Goal: Task Accomplishment & Management: Manage account settings

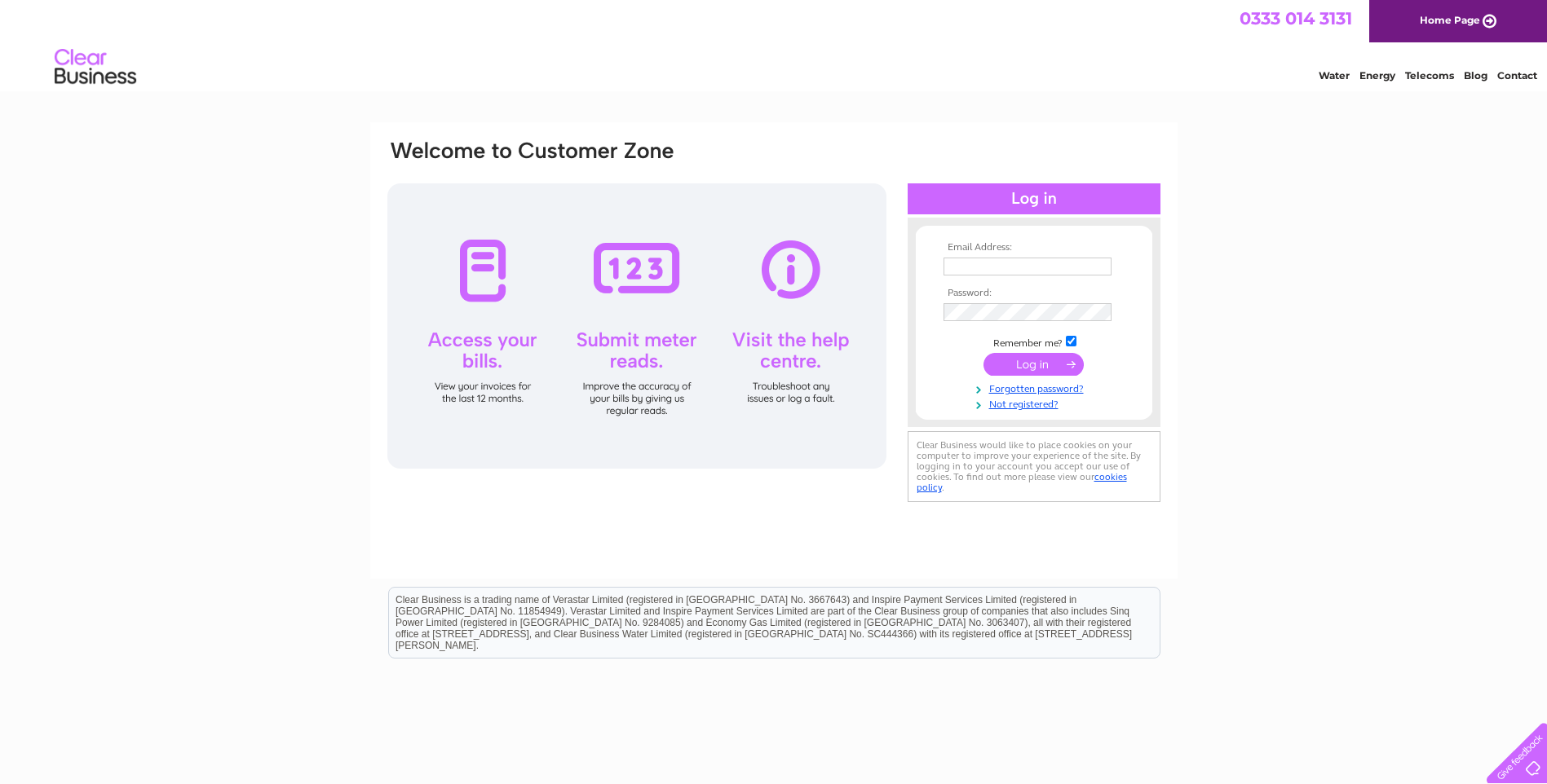
type input "david@bonningtonsjoinery.co.uk"
click at [1043, 359] on input "submit" at bounding box center [1034, 364] width 100 height 23
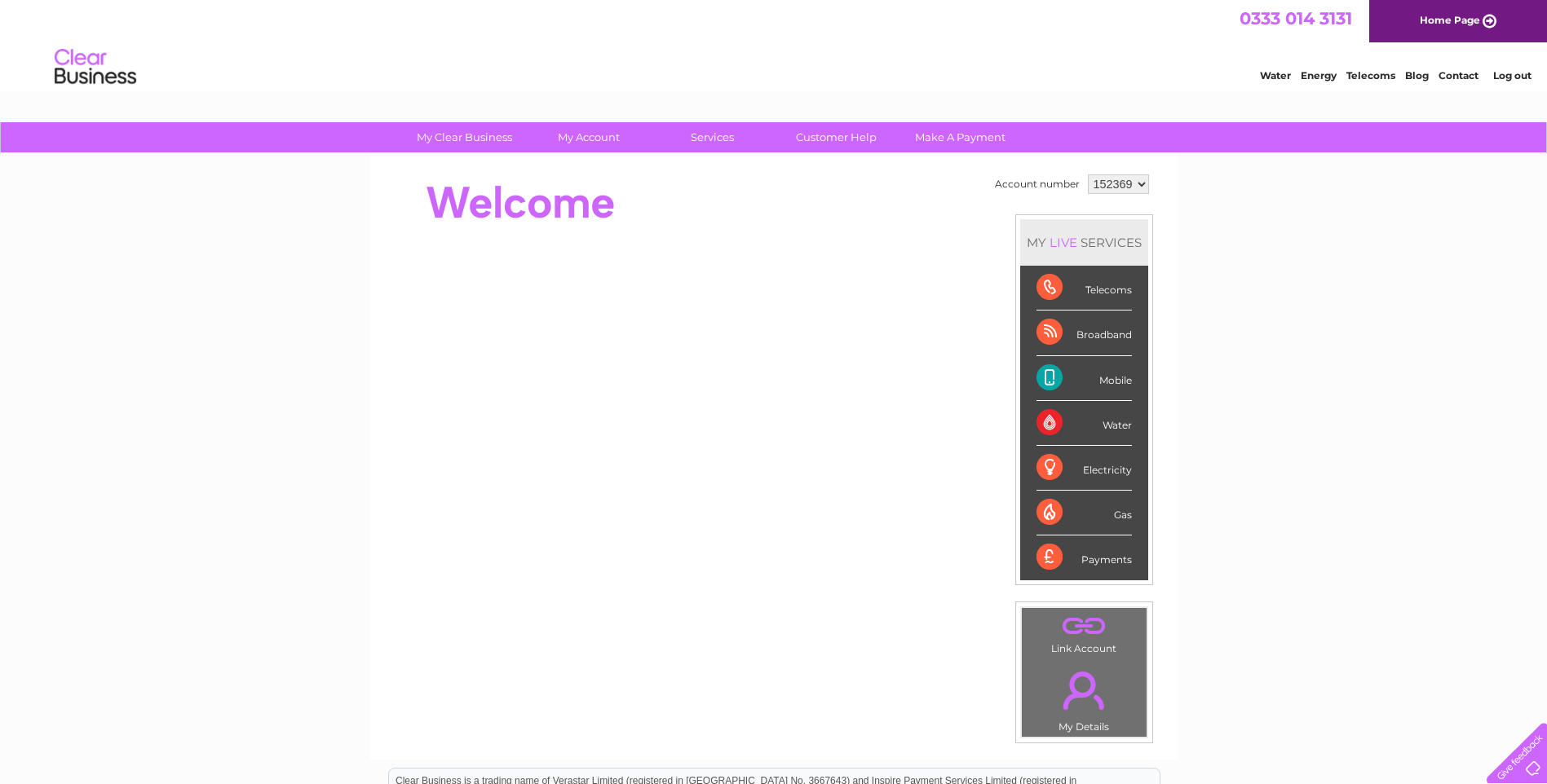
click at [1138, 184] on select "152369 152374" at bounding box center [1119, 184] width 61 height 19
select select "152374"
click at [1088, 175] on select "152369 152374" at bounding box center [1119, 184] width 61 height 19
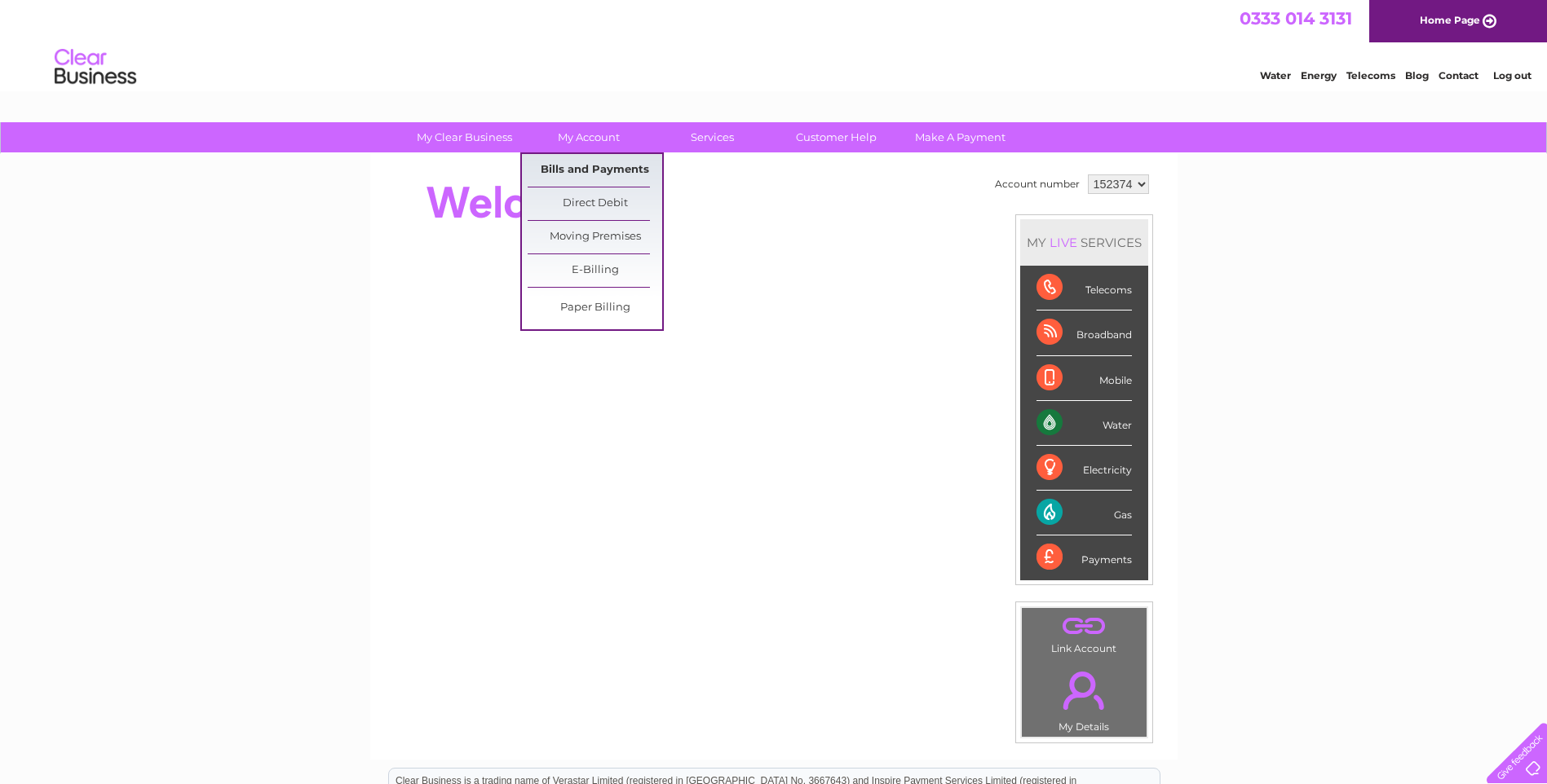
click at [587, 166] on link "Bills and Payments" at bounding box center [594, 170] width 134 height 32
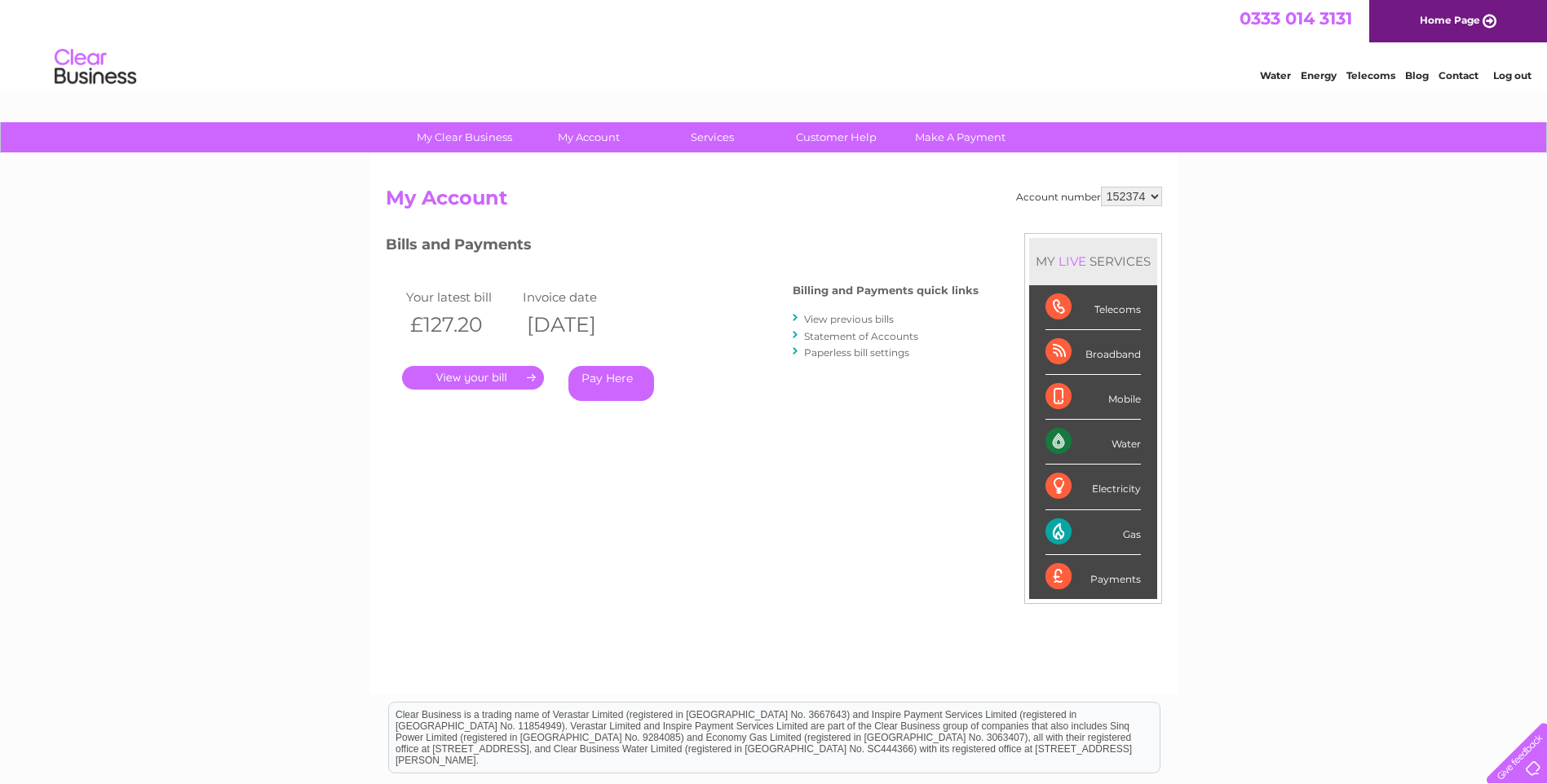
click at [820, 319] on link "View previous bills" at bounding box center [849, 319] width 90 height 12
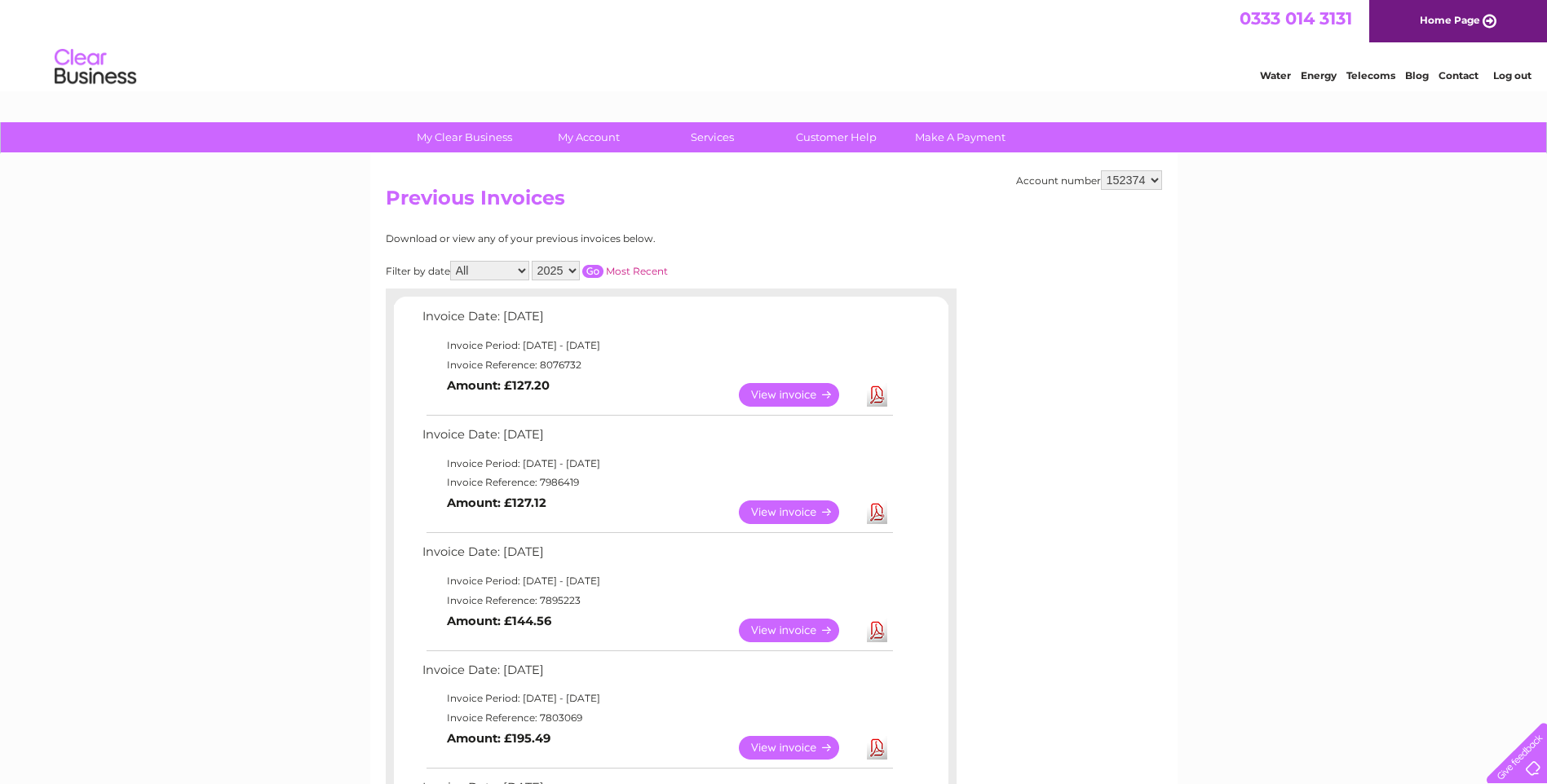
click at [793, 396] on link "View" at bounding box center [799, 395] width 120 height 24
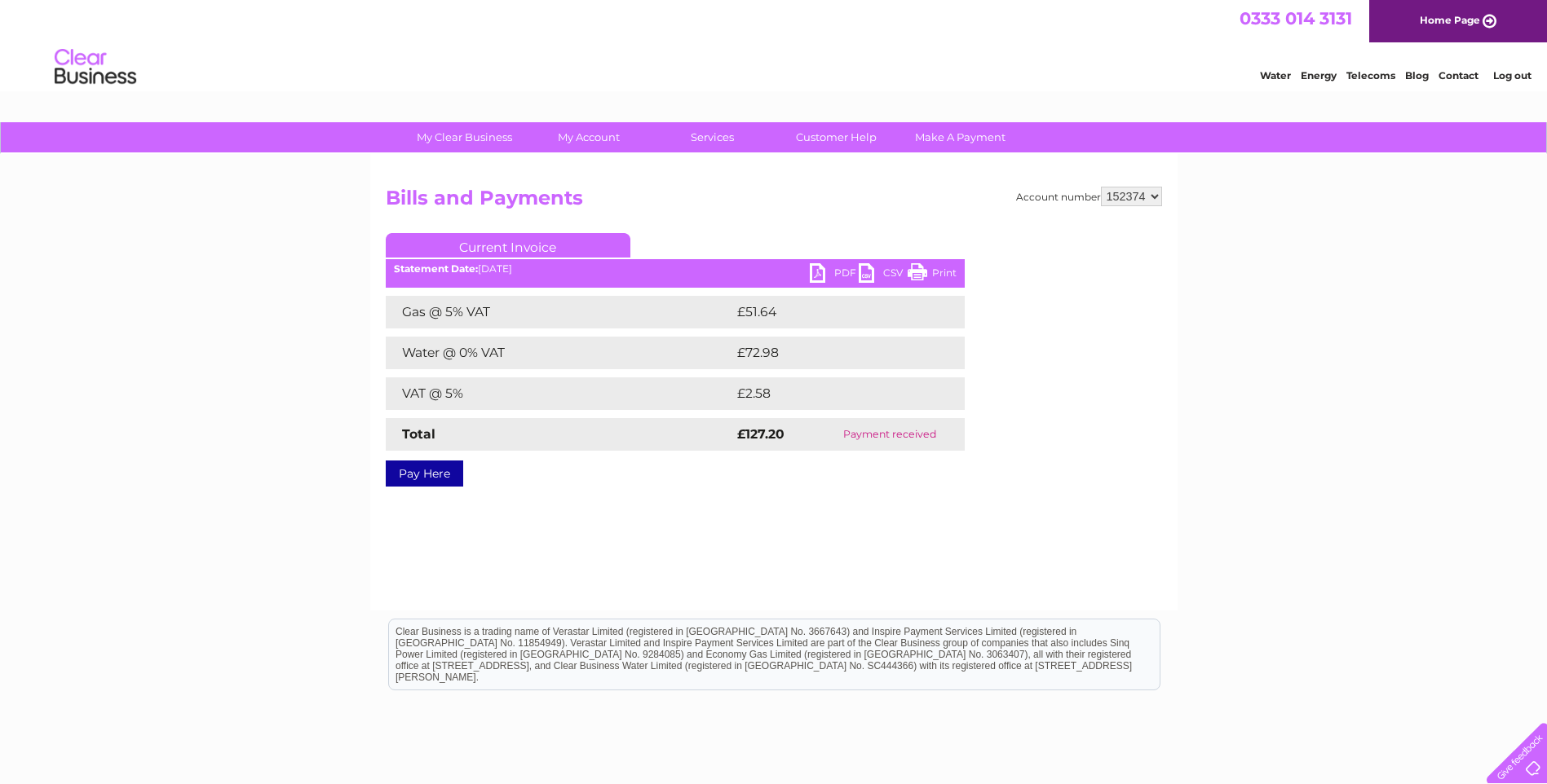
click at [833, 271] on link "PDF" at bounding box center [834, 274] width 49 height 24
